Goal: Information Seeking & Learning: Check status

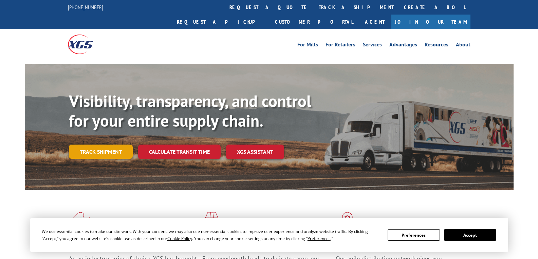
click at [98, 145] on link "Track shipment" at bounding box center [101, 152] width 64 height 14
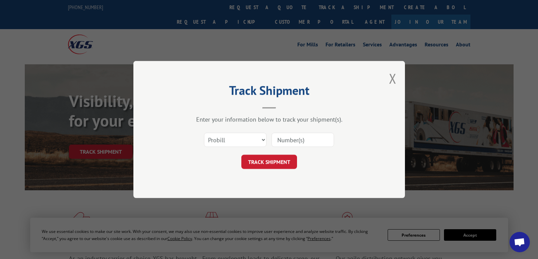
drag, startPoint x: 282, startPoint y: 135, endPoint x: 285, endPoint y: 143, distance: 8.3
click at [282, 135] on input at bounding box center [302, 140] width 62 height 14
paste input "17496482"
type input "17496482"
click at [268, 167] on button "TRACK SHIPMENT" at bounding box center [269, 162] width 56 height 14
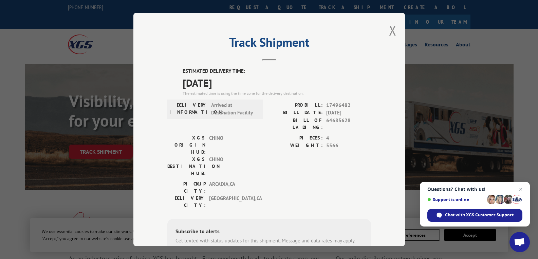
click at [213, 107] on span "Arrived at Destination Facility" at bounding box center [234, 109] width 46 height 15
copy span "Arrived at Destination Facility"
